Goal: Information Seeking & Learning: Learn about a topic

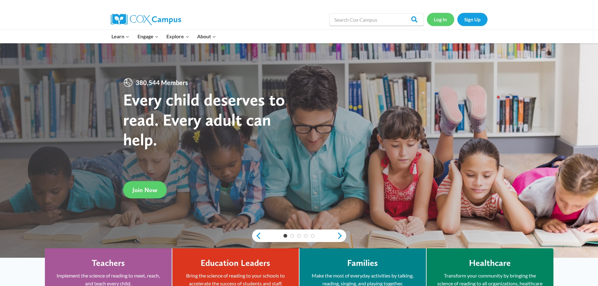
click at [441, 18] on link "Log In" at bounding box center [440, 19] width 27 height 13
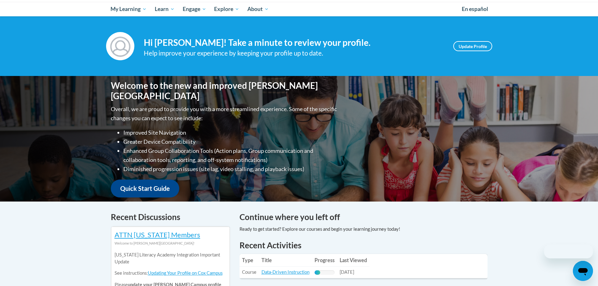
scroll to position [188, 0]
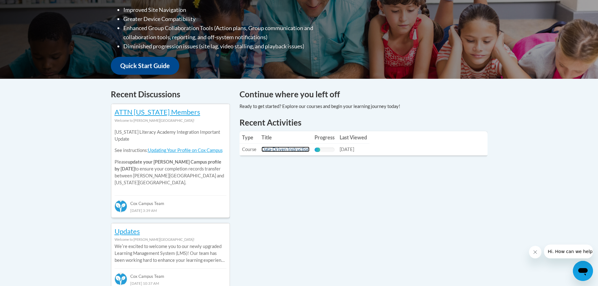
click at [291, 150] on link "Data-Driven Instruction" at bounding box center [286, 149] width 48 height 5
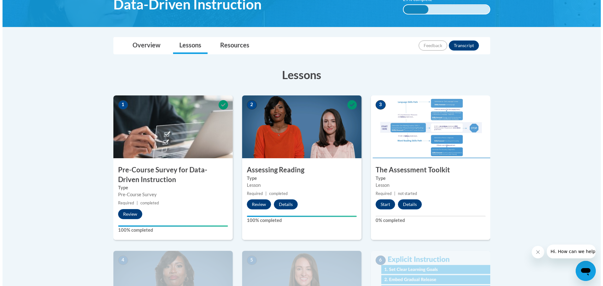
scroll to position [126, 0]
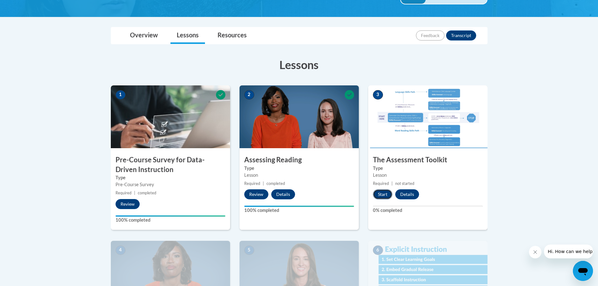
click at [377, 197] on button "Start" at bounding box center [382, 194] width 19 height 10
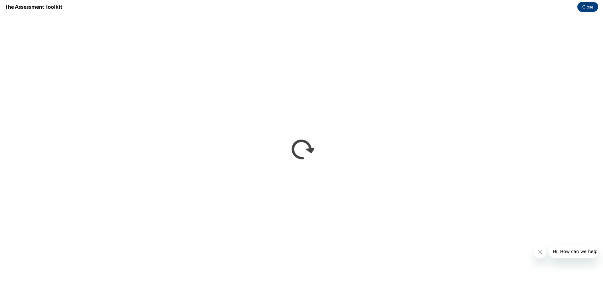
scroll to position [0, 0]
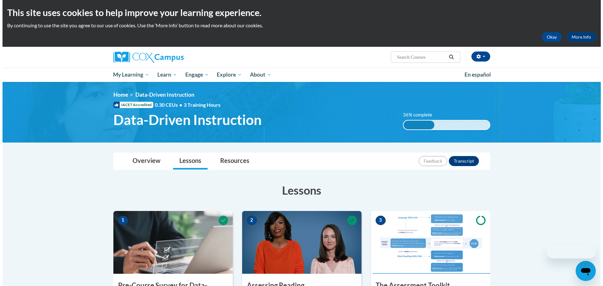
scroll to position [126, 0]
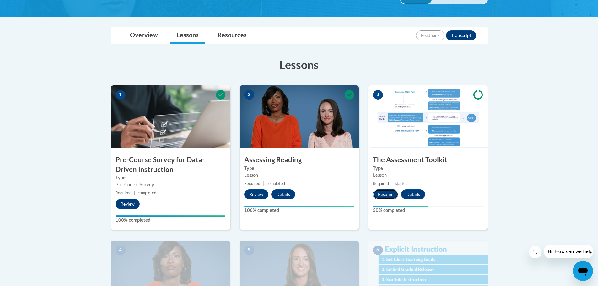
click at [383, 194] on button "Resume" at bounding box center [385, 194] width 25 height 10
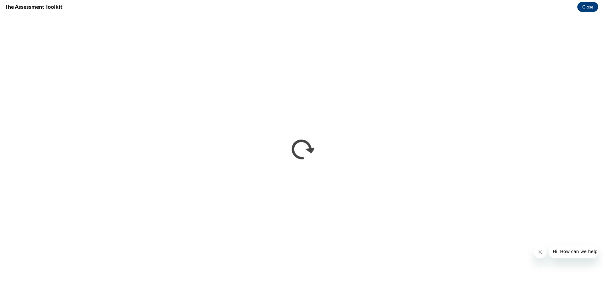
scroll to position [0, 0]
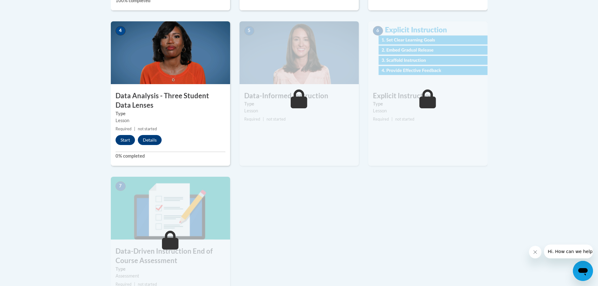
scroll to position [251, 0]
